Goal: Task Accomplishment & Management: Manage account settings

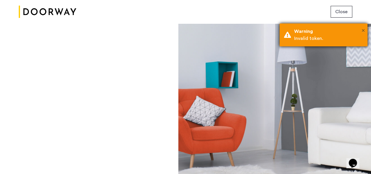
click at [362, 33] on span "×" at bounding box center [362, 31] width 3 height 6
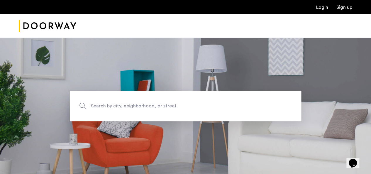
click at [50, 28] on img "Cazamio Logo" at bounding box center [47, 26] width 57 height 22
click at [58, 20] on img "Cazamio Logo" at bounding box center [47, 26] width 57 height 22
click at [134, 25] on div at bounding box center [185, 26] width 371 height 24
click at [18, 22] on div at bounding box center [185, 26] width 371 height 24
